Goal: Navigation & Orientation: Find specific page/section

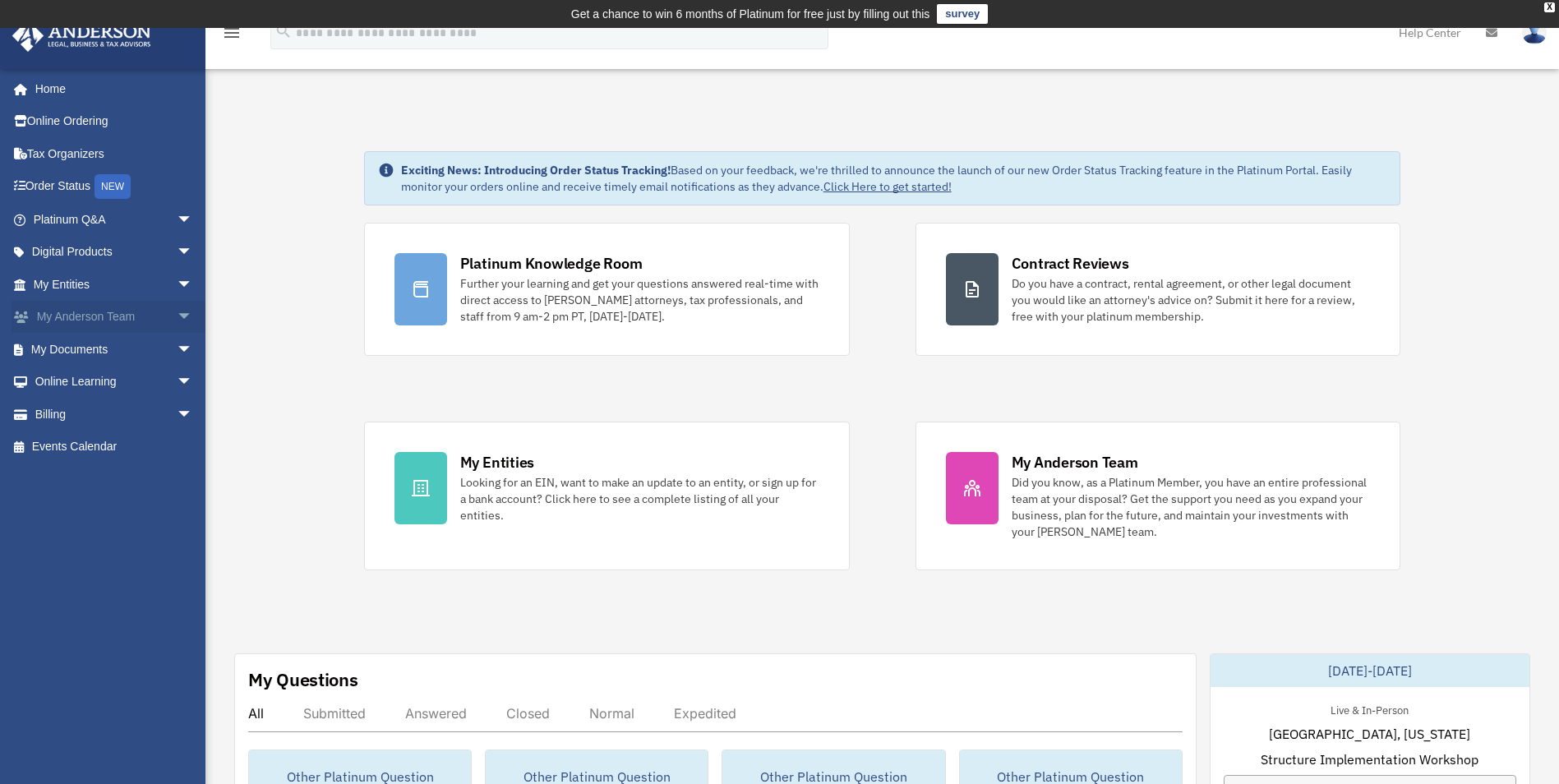
click at [139, 314] on link "My Anderson Team arrow_drop_down" at bounding box center [115, 317] width 206 height 33
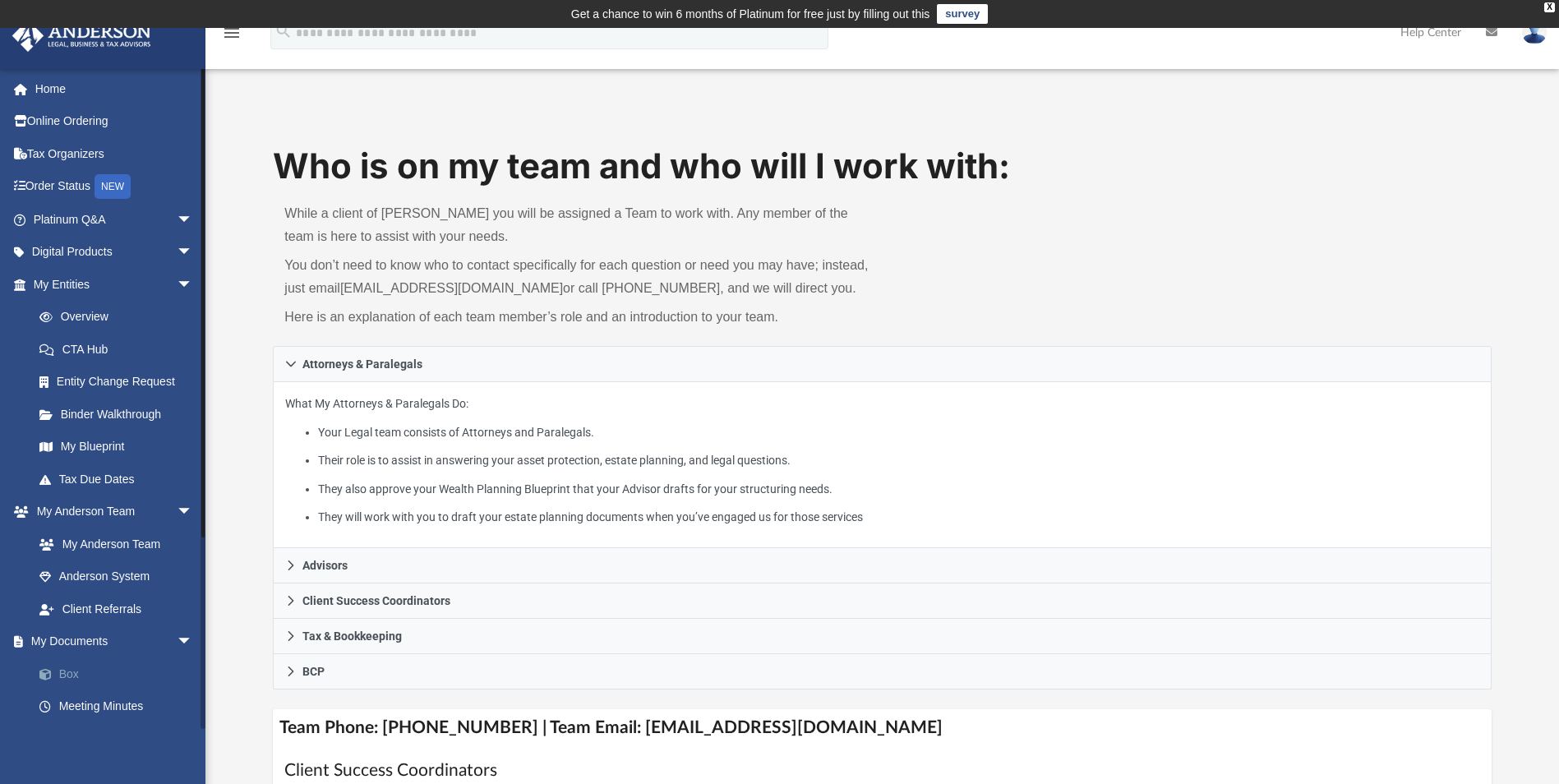
click at [57, 670] on span at bounding box center [54, 675] width 11 height 12
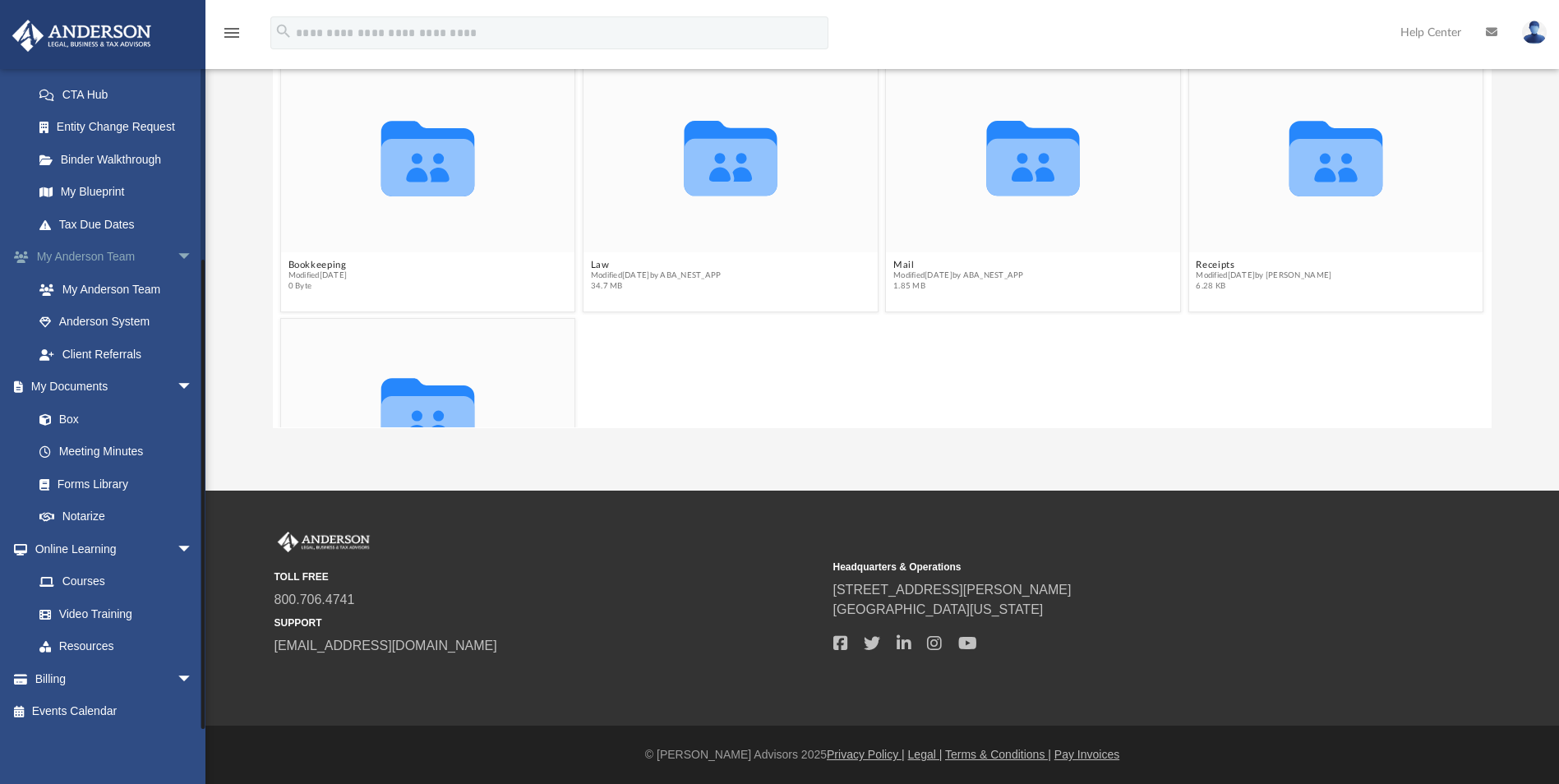
scroll to position [257, 0]
click at [65, 414] on link "Box" at bounding box center [120, 416] width 195 height 33
drag, startPoint x: 848, startPoint y: 346, endPoint x: 1031, endPoint y: 342, distance: 183.0
click at [855, 347] on div "Collaborated Folder Tax Modified Fri Aug 22 2025 by Emely Villa 166.5 MB" at bounding box center [882, 444] width 1211 height 259
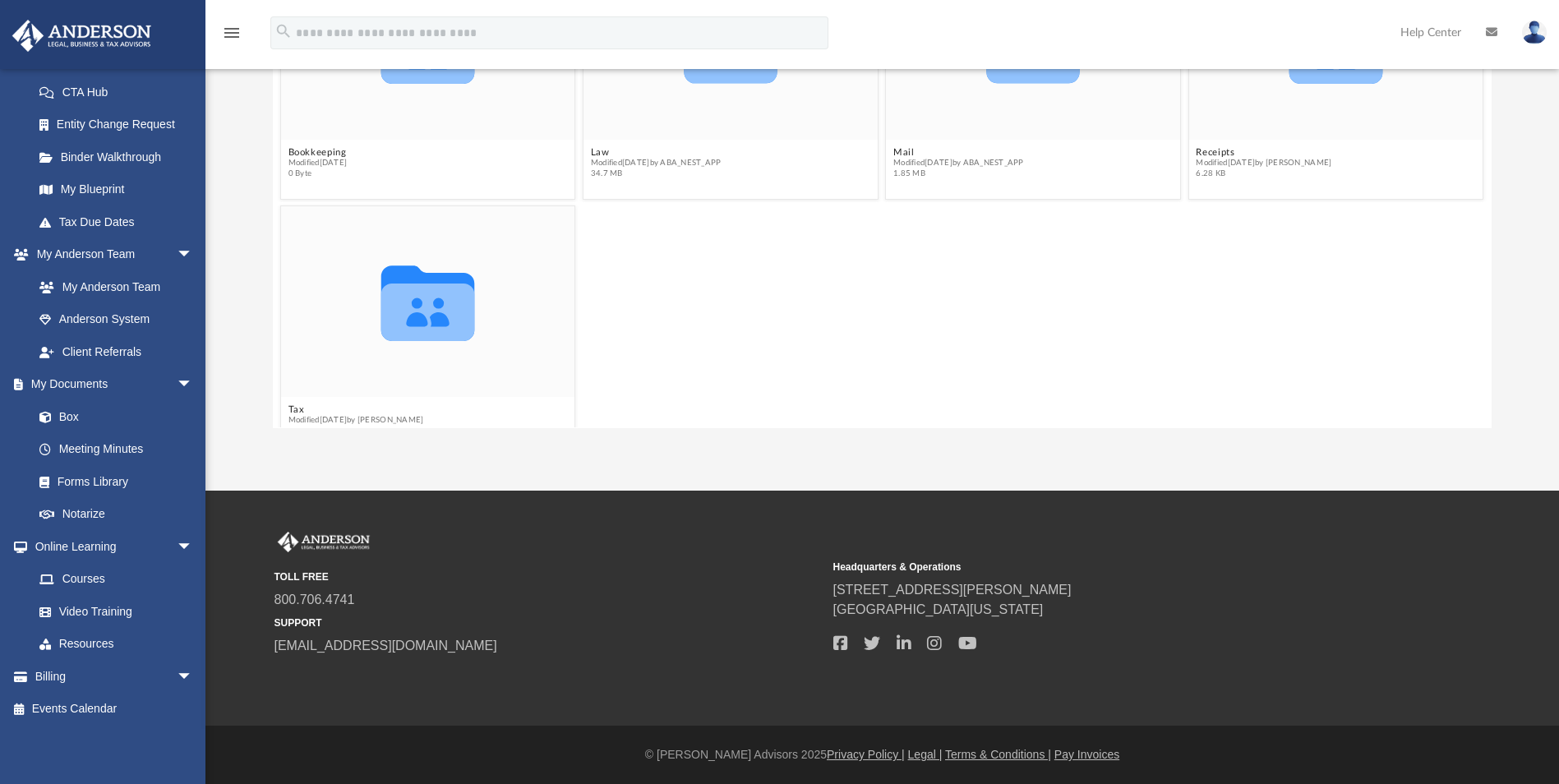
scroll to position [149, 0]
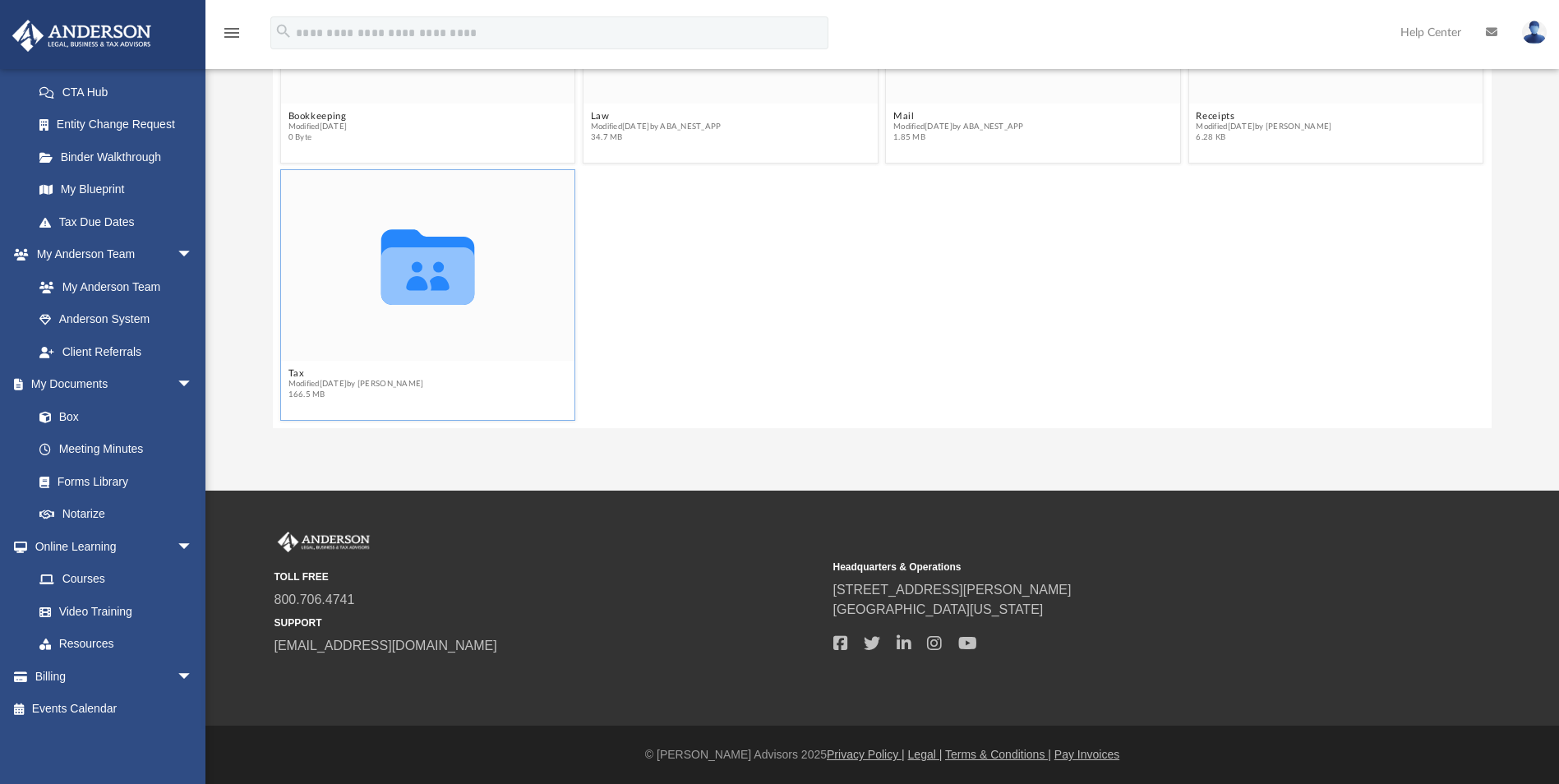
click at [436, 271] on icon "grid" at bounding box center [427, 267] width 93 height 76
click at [330, 386] on span "Modified Fri Aug 22 2025 by Emely Villa" at bounding box center [356, 384] width 135 height 11
click at [441, 290] on icon "grid" at bounding box center [427, 276] width 93 height 58
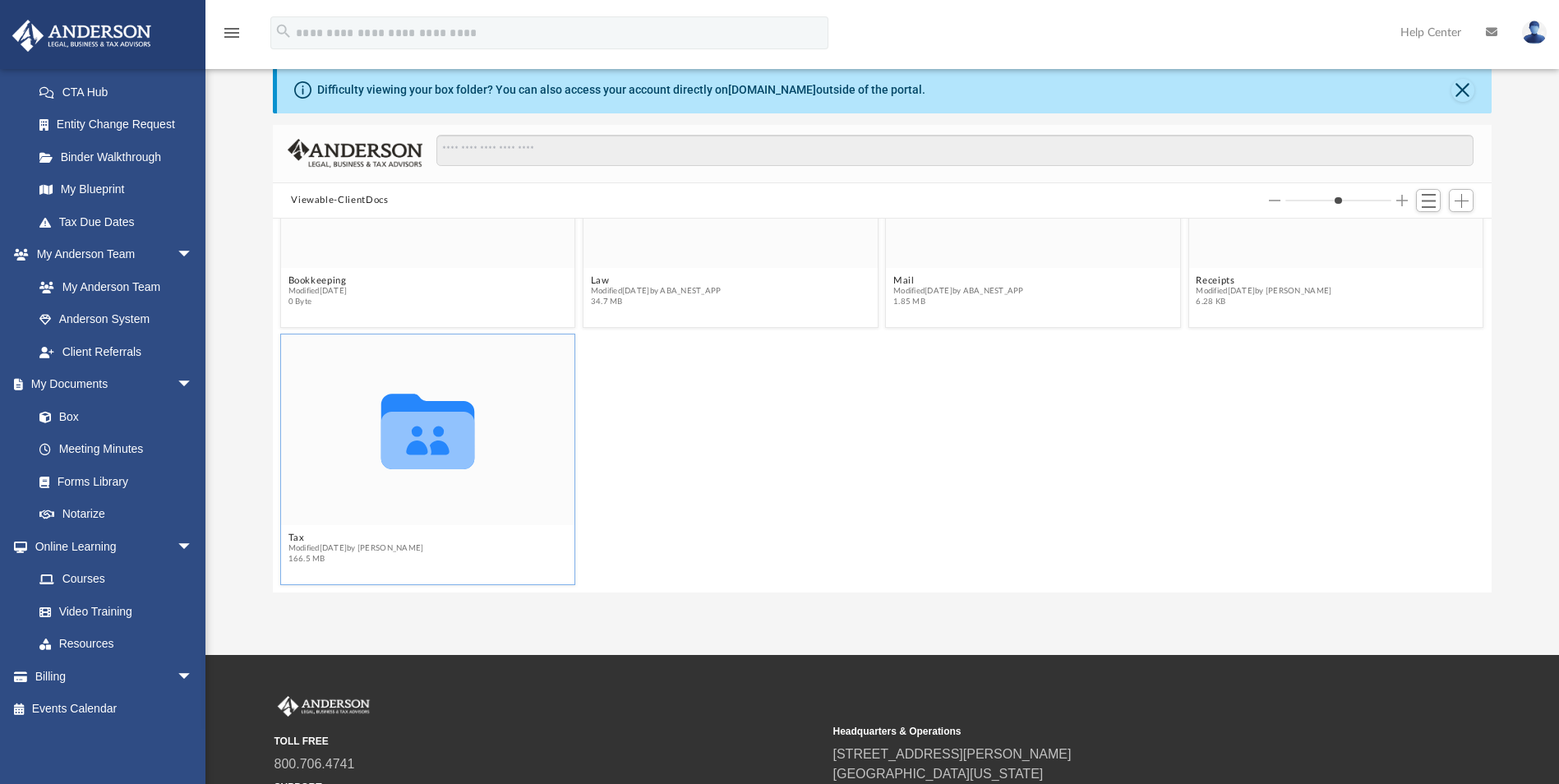
click at [347, 506] on div "Collaborated Folder" at bounding box center [427, 430] width 294 height 191
click at [395, 536] on figcaption "Tax Modified Fri Aug 22 2025 by Emely Villa 166.5 MB" at bounding box center [427, 555] width 294 height 43
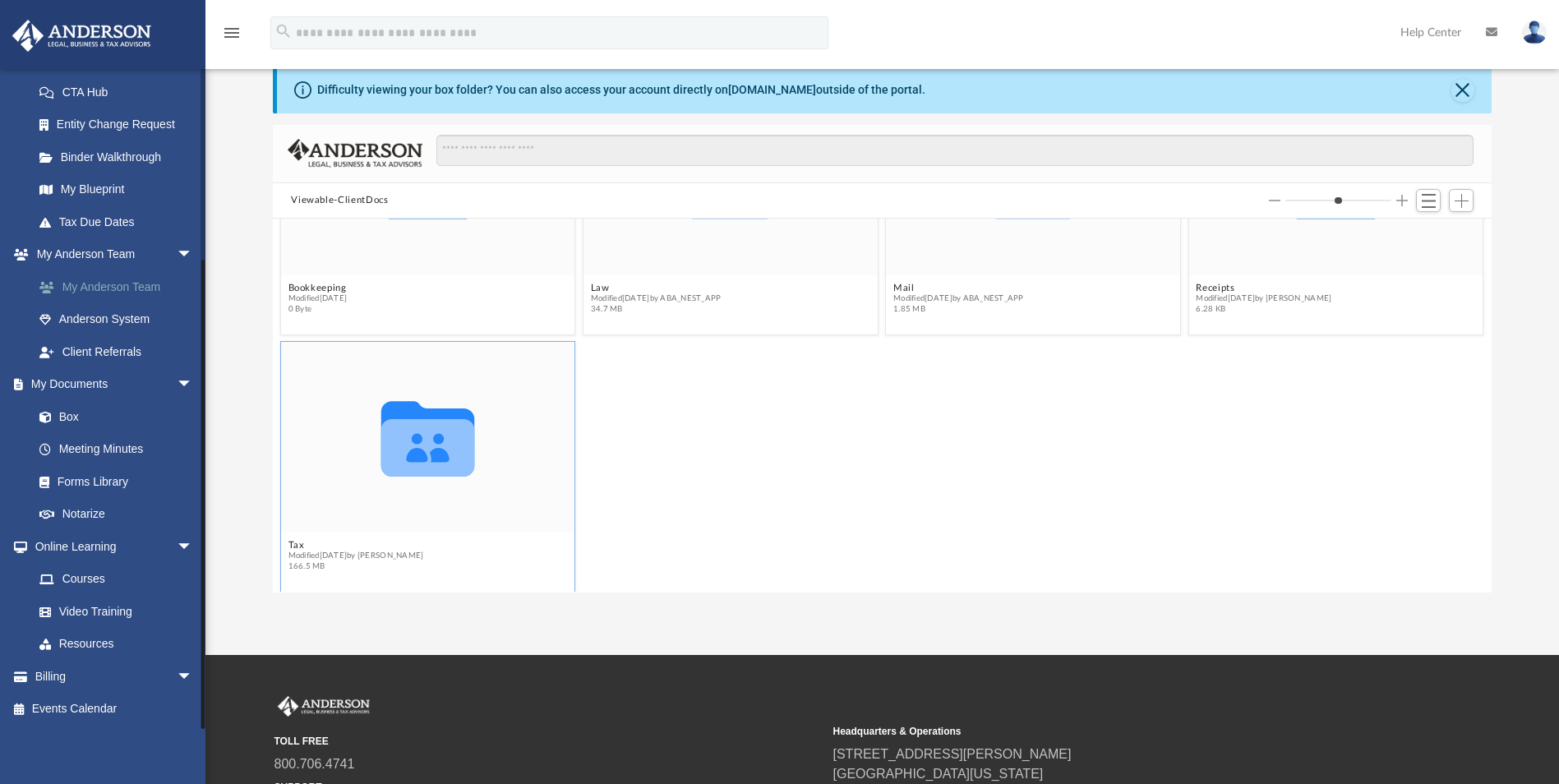
click at [137, 285] on link "My Anderson Team" at bounding box center [120, 287] width 195 height 33
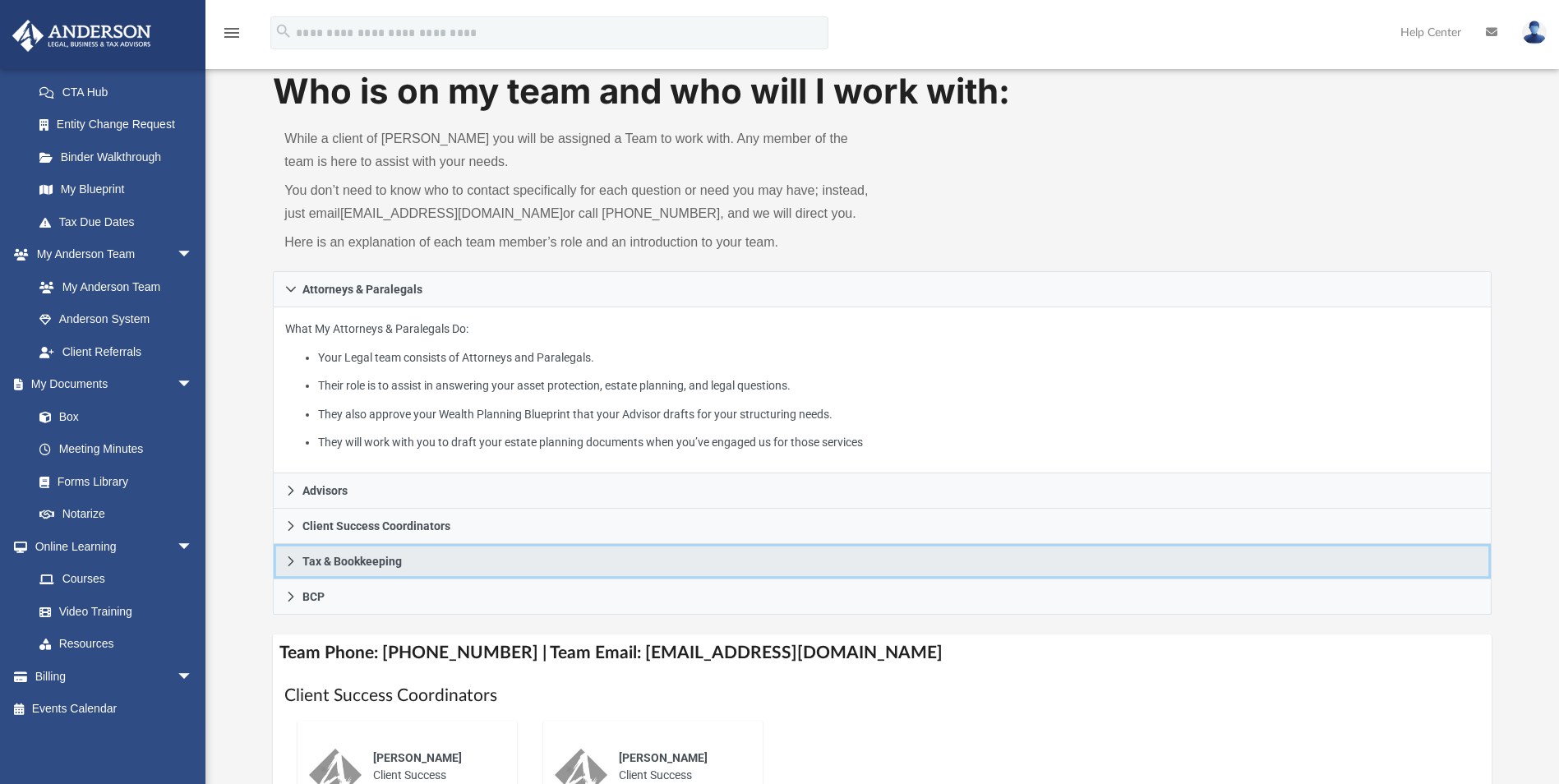
click at [294, 559] on icon at bounding box center [291, 561] width 12 height 12
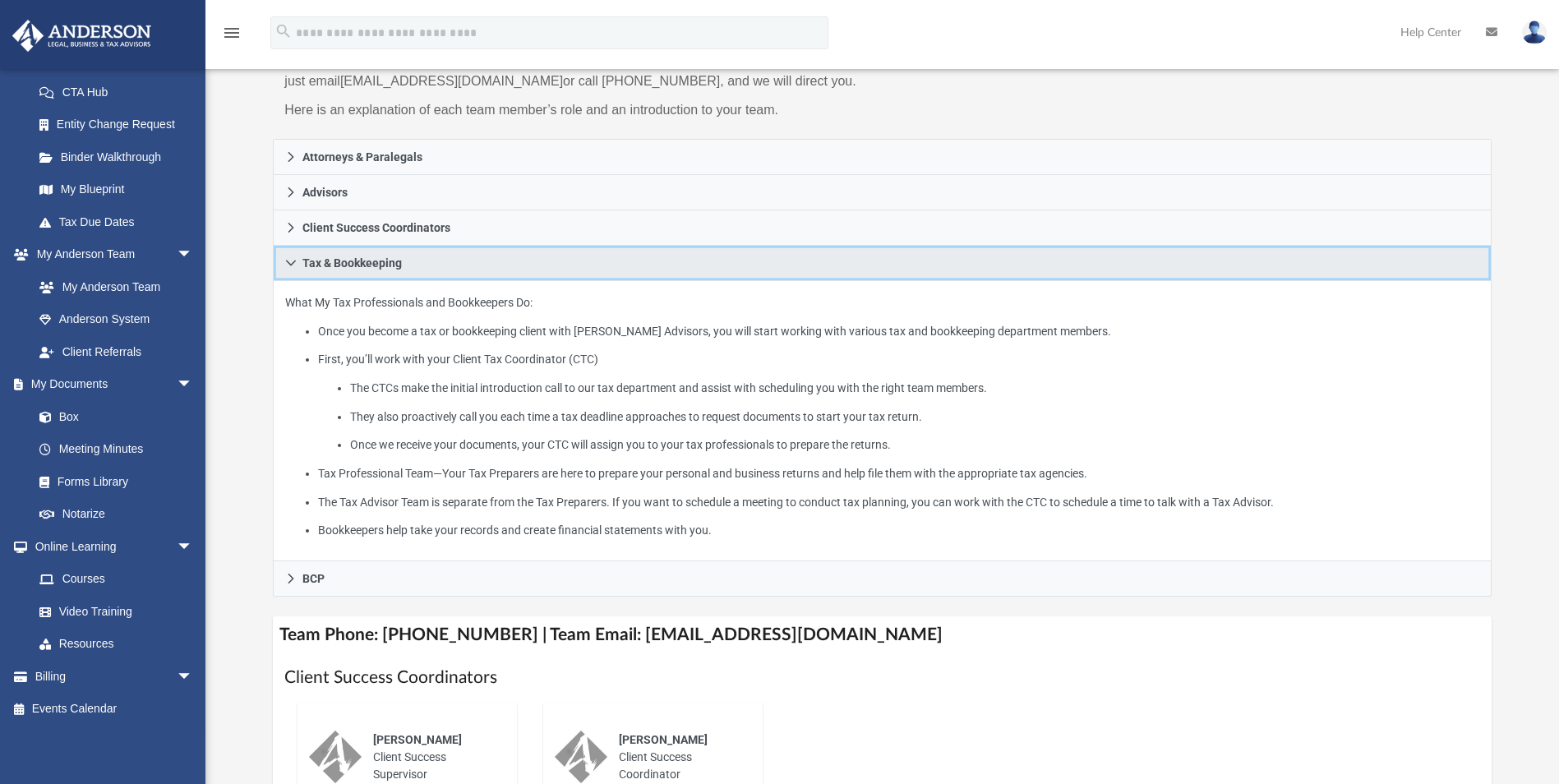
scroll to position [200, 0]
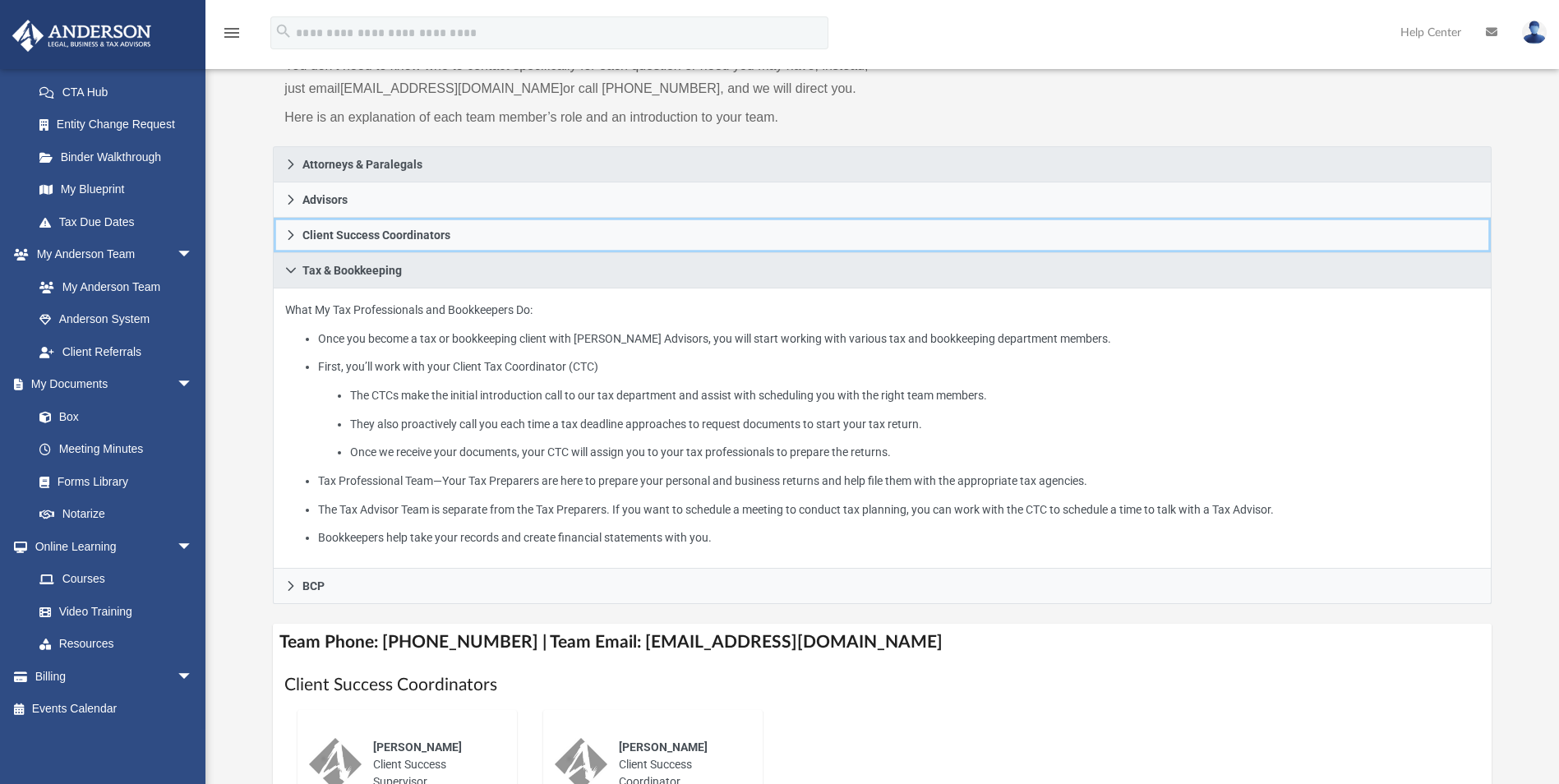
drag, startPoint x: 298, startPoint y: 220, endPoint x: 330, endPoint y: 157, distance: 70.7
click at [330, 157] on div "Attorneys & Paralegals What My Attorneys & Paralegals Do: Your Legal team consi…" at bounding box center [881, 375] width 1218 height 459
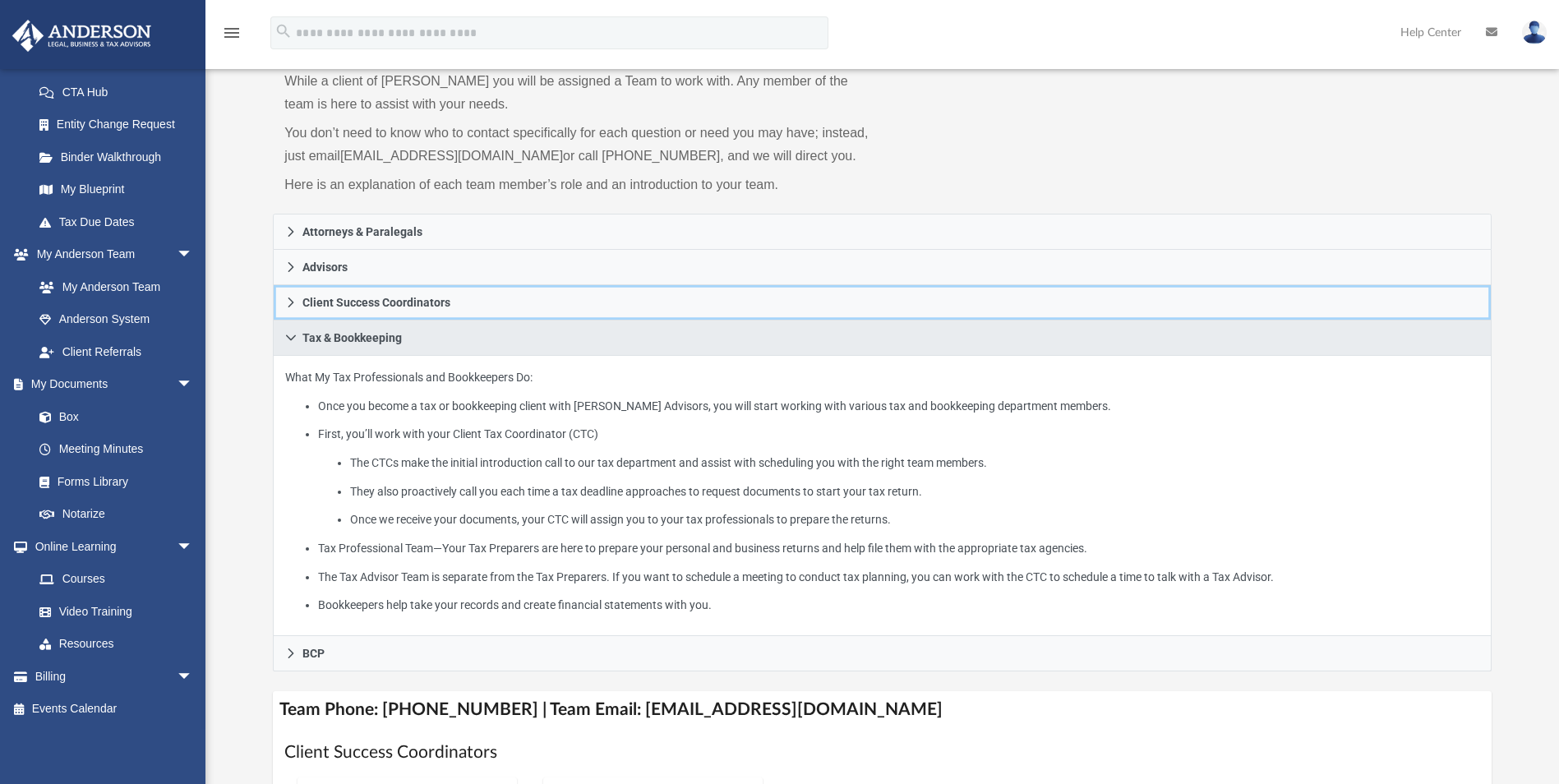
scroll to position [159, 0]
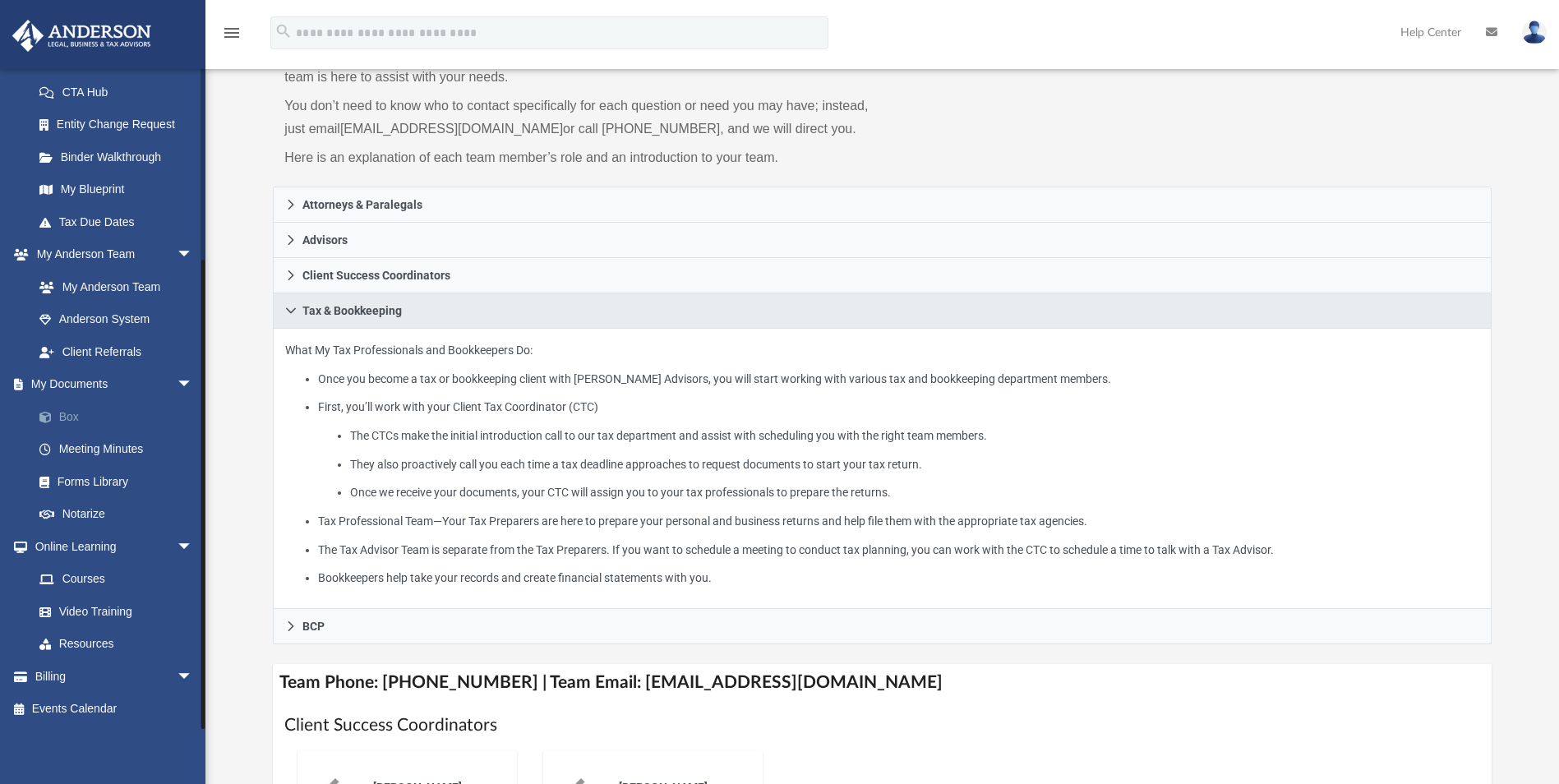
click at [66, 407] on link "Box" at bounding box center [120, 416] width 195 height 33
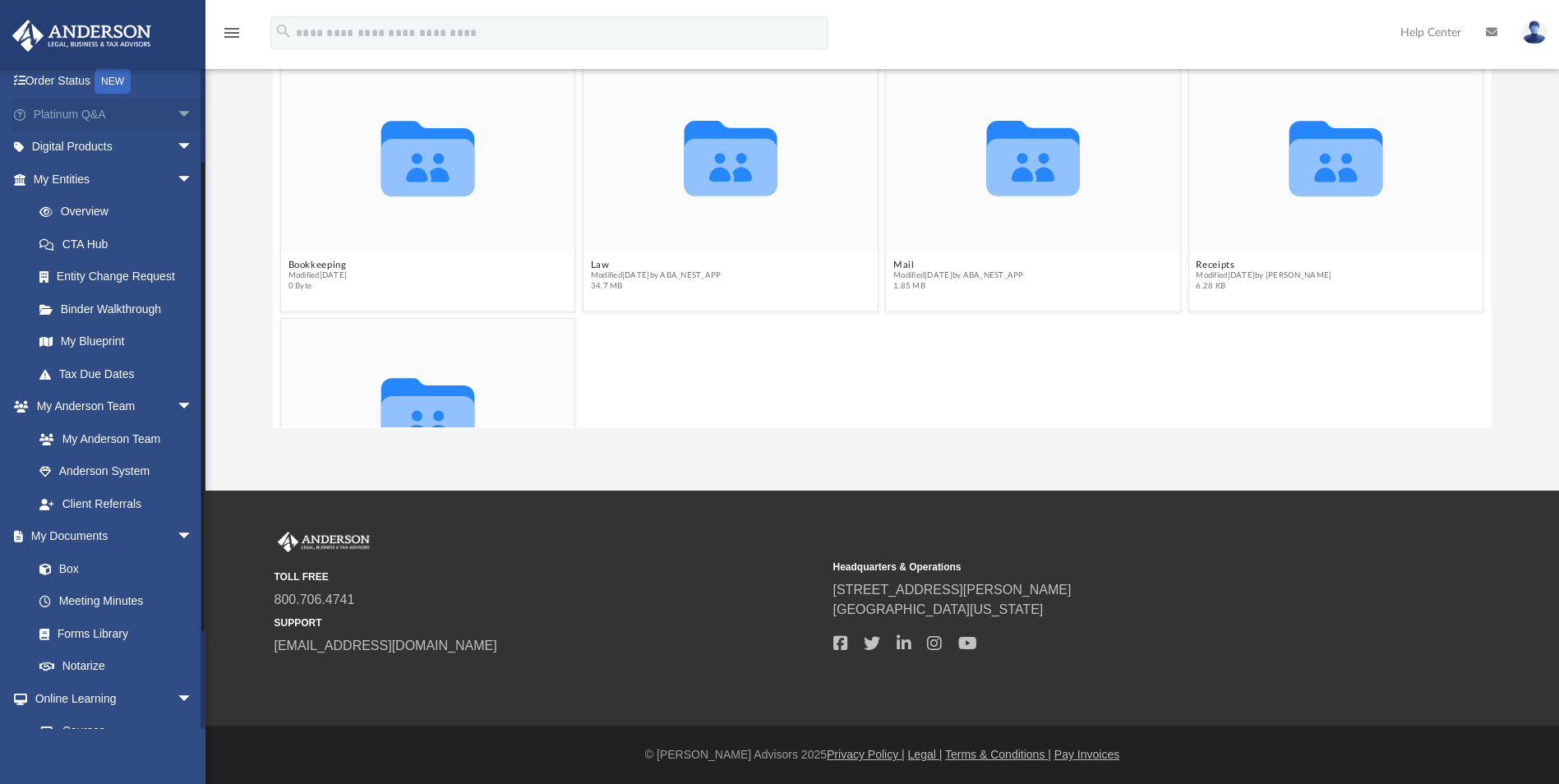
scroll to position [93, 0]
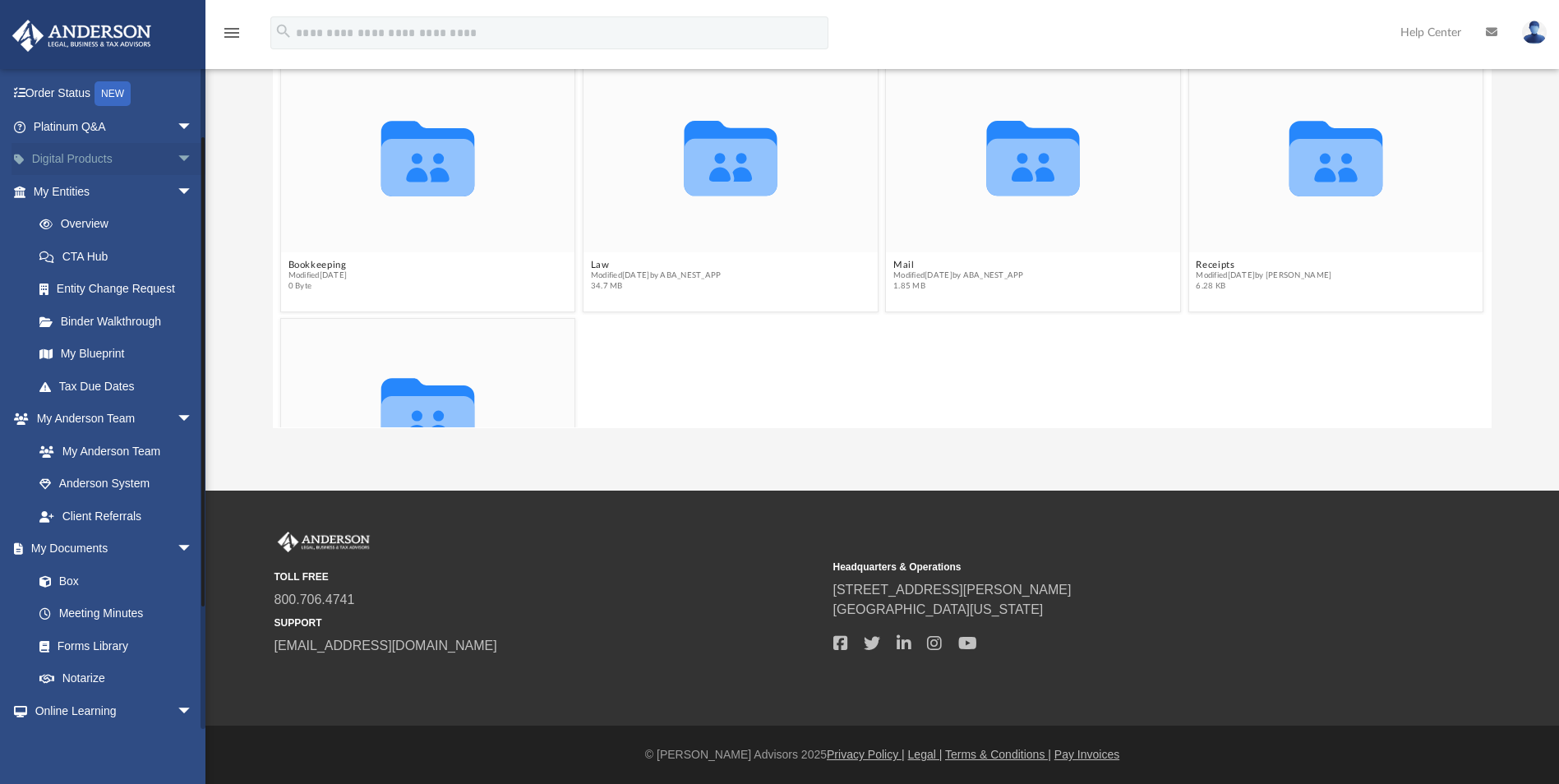
click at [176, 157] on span "arrow_drop_down" at bounding box center [192, 160] width 33 height 34
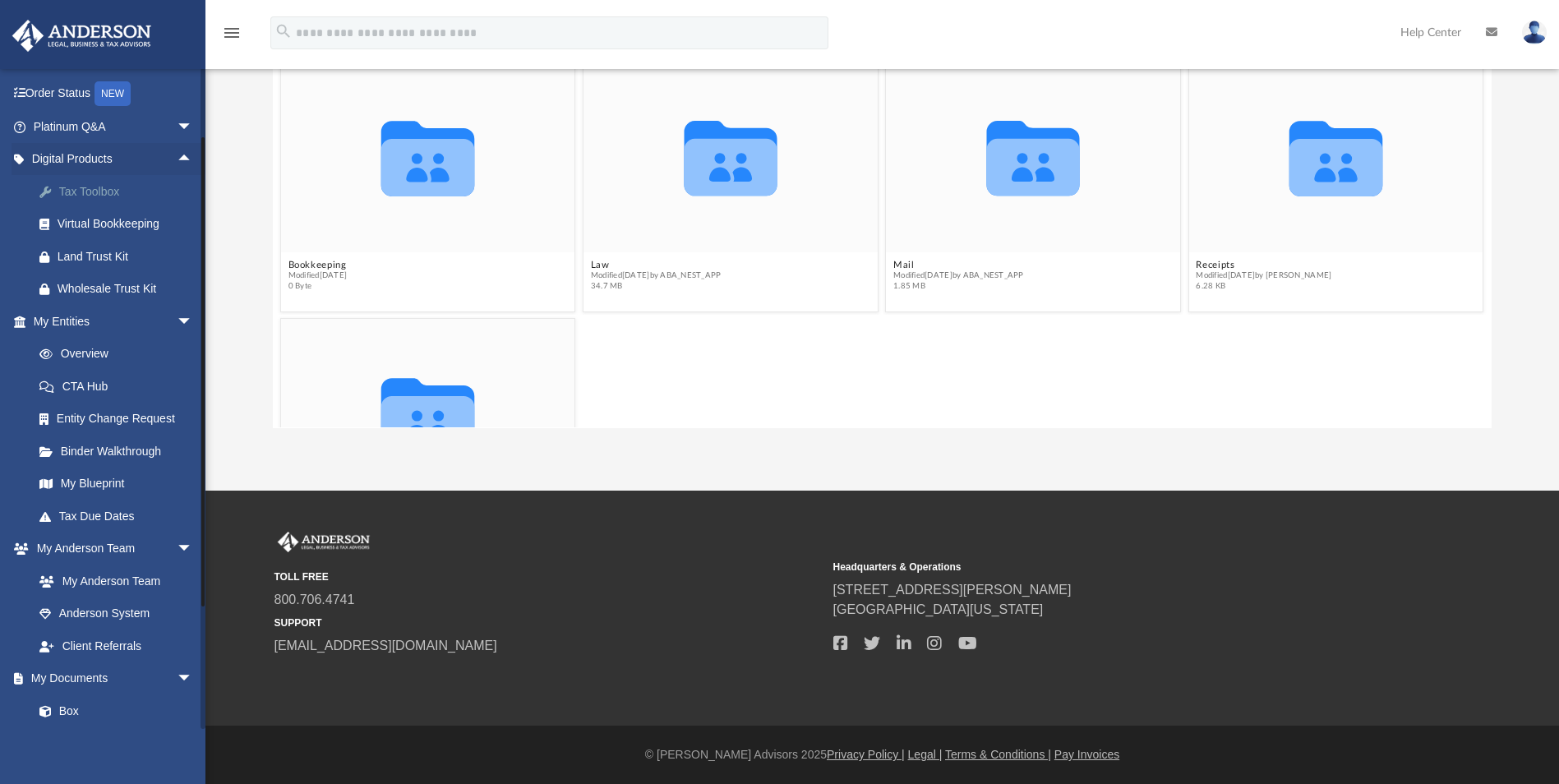
click at [75, 190] on div "Tax Toolbox" at bounding box center [128, 192] width 140 height 20
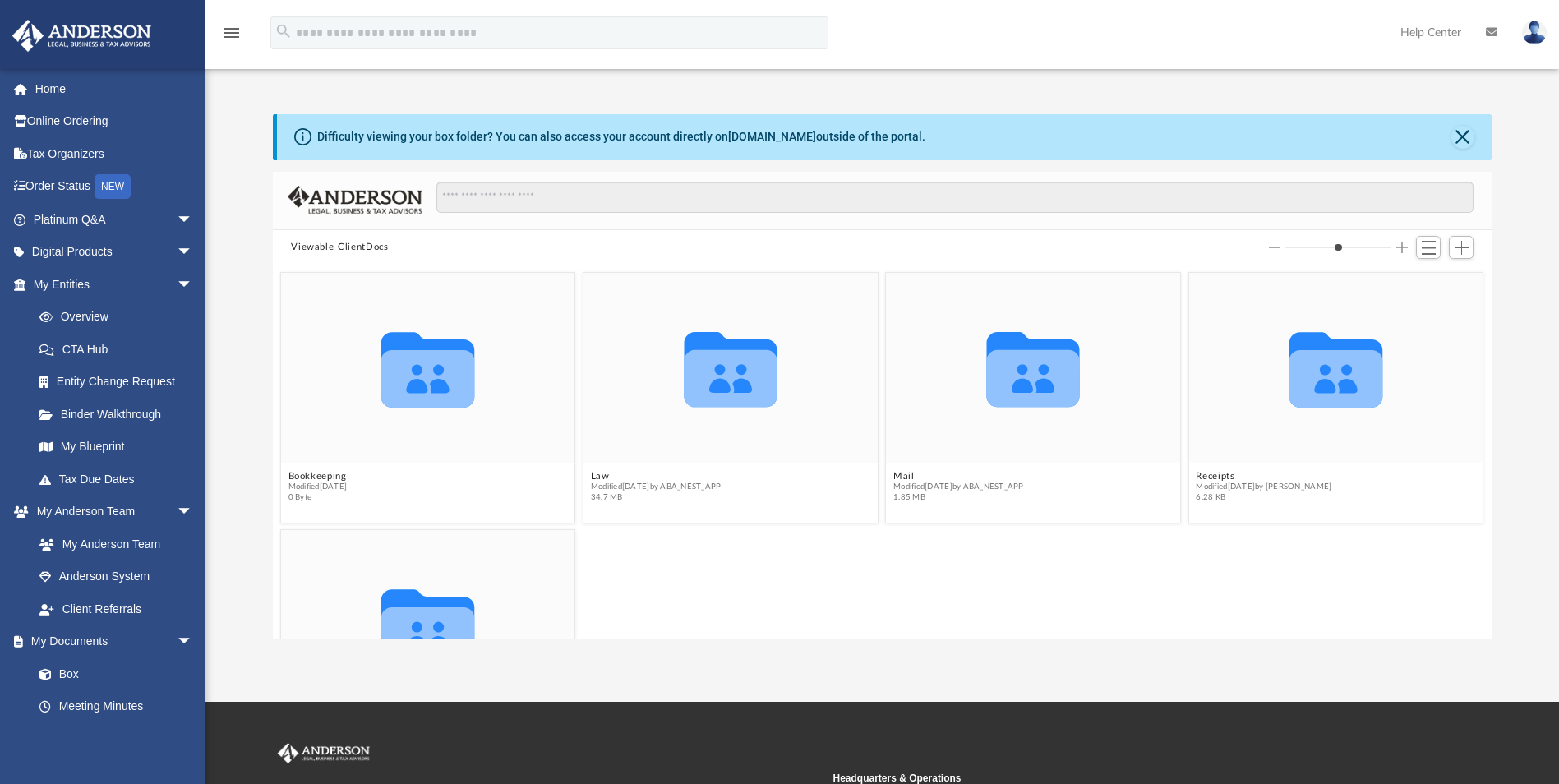
scroll to position [362, 1207]
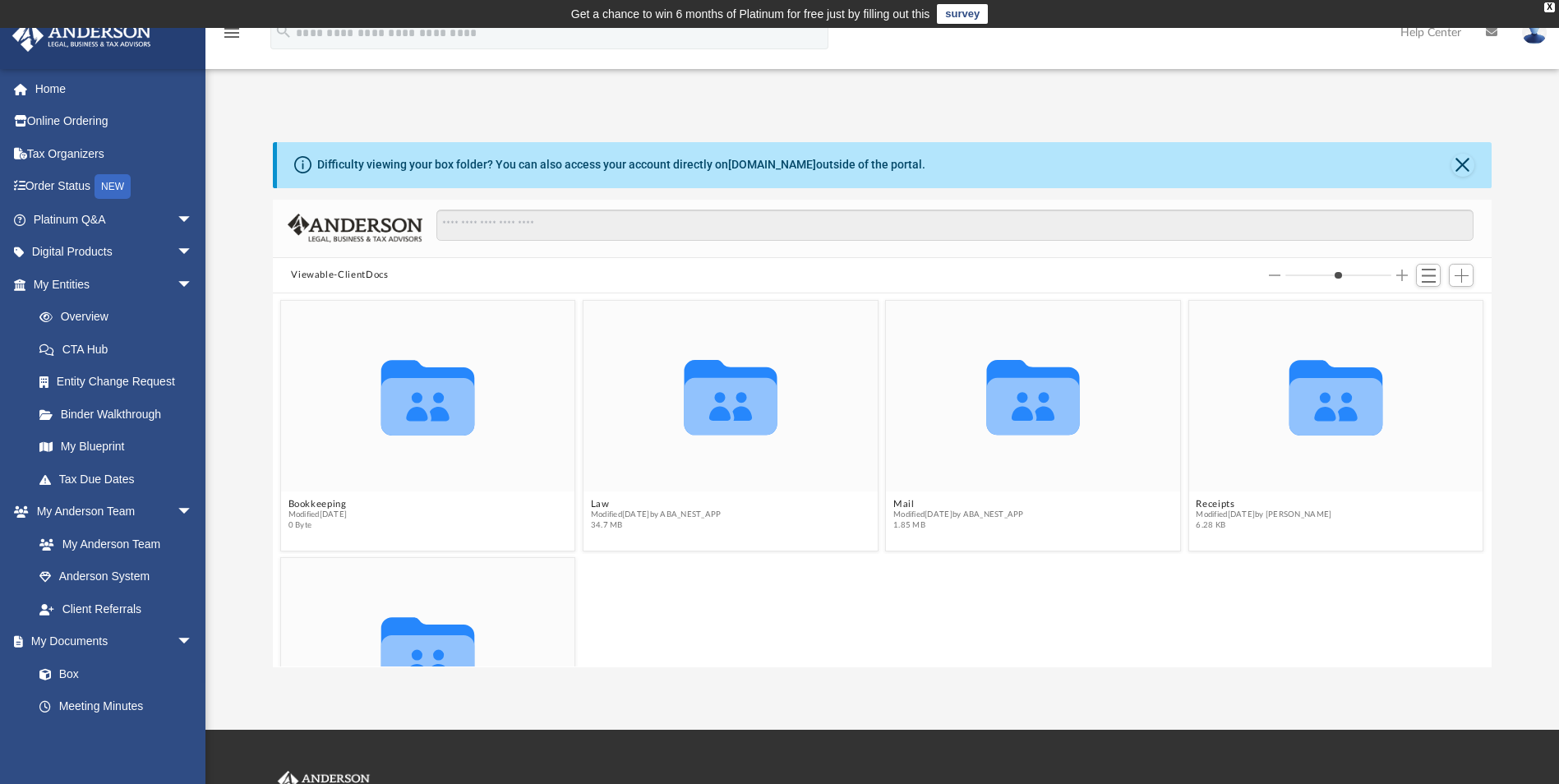
click at [85, 153] on div "sjc.property.mgt@gmail.com Sign Out sjc.property.mgt@gmail.com Home Online Orde…" at bounding box center [102, 460] width 205 height 784
click at [85, 153] on link "Tax Organizers" at bounding box center [115, 153] width 206 height 33
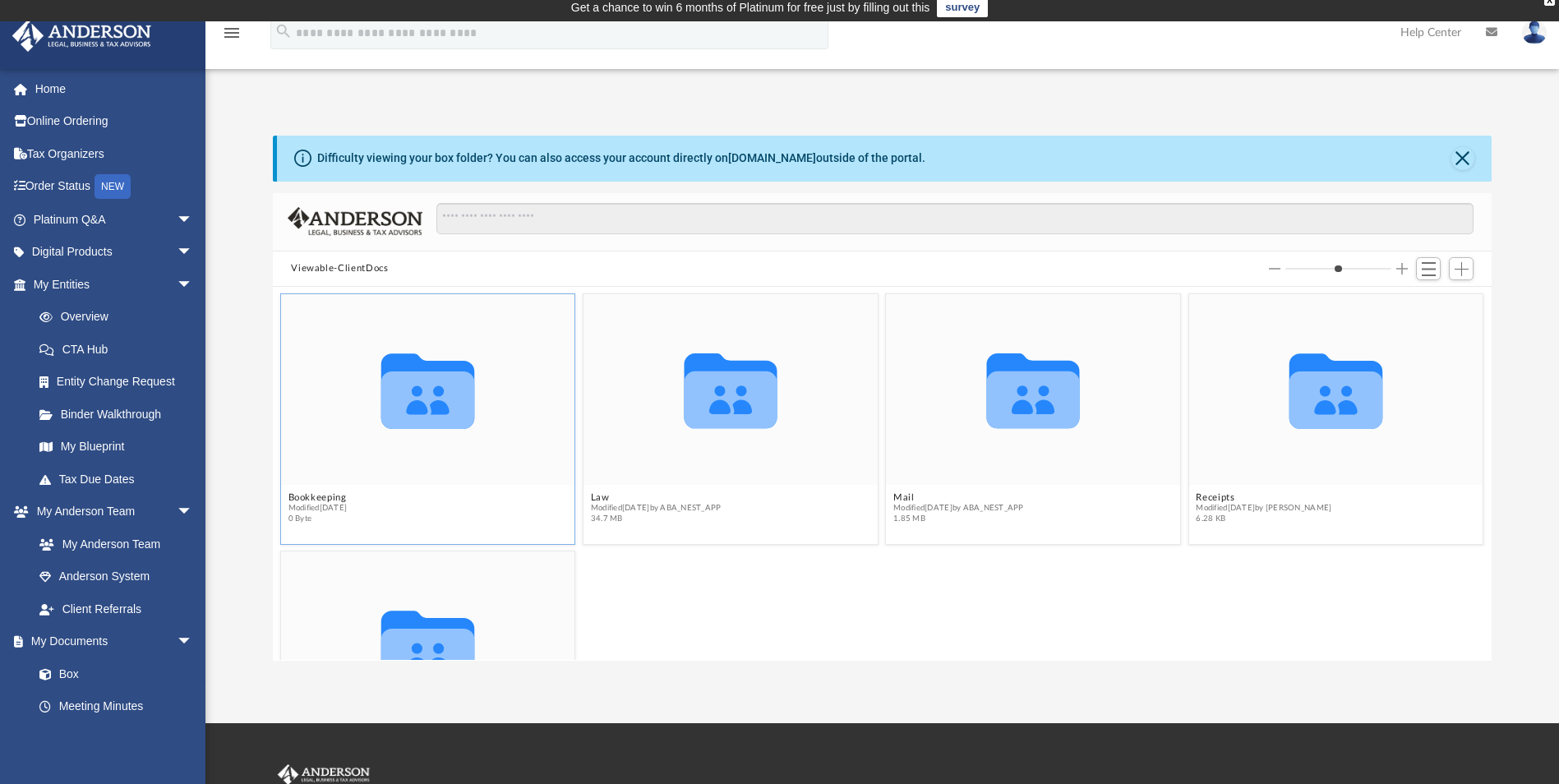
scroll to position [0, 0]
